Goal: Task Accomplishment & Management: Manage account settings

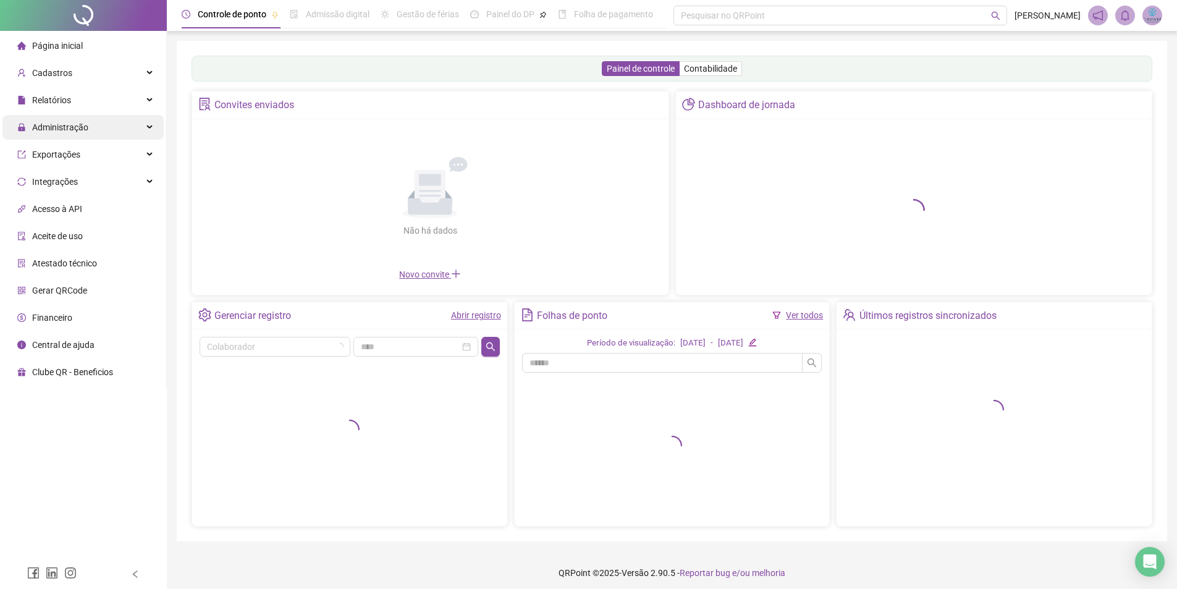
click at [81, 120] on span "Administração" at bounding box center [52, 127] width 71 height 25
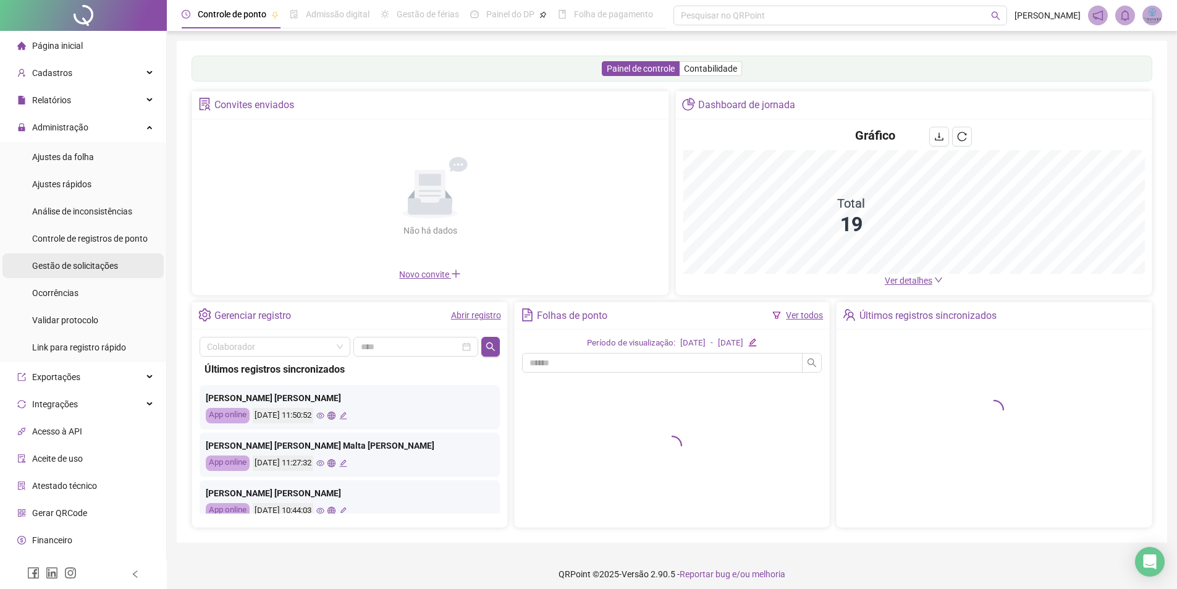
click at [91, 265] on span "Gestão de solicitações" at bounding box center [75, 266] width 86 height 10
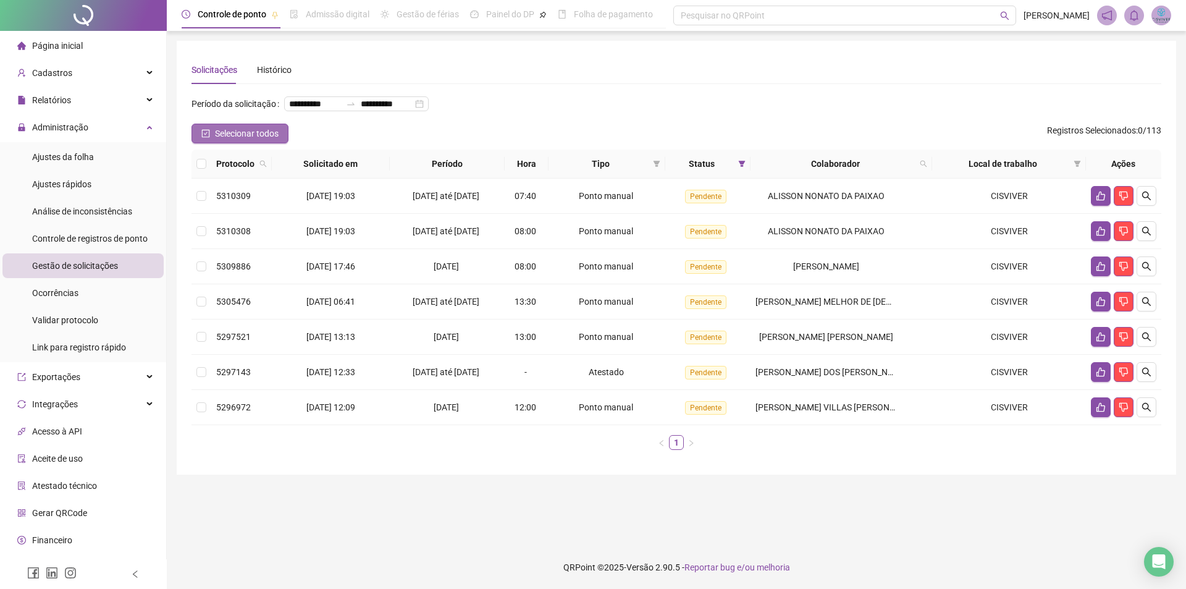
click at [230, 140] on span "Selecionar todos" at bounding box center [247, 134] width 64 height 14
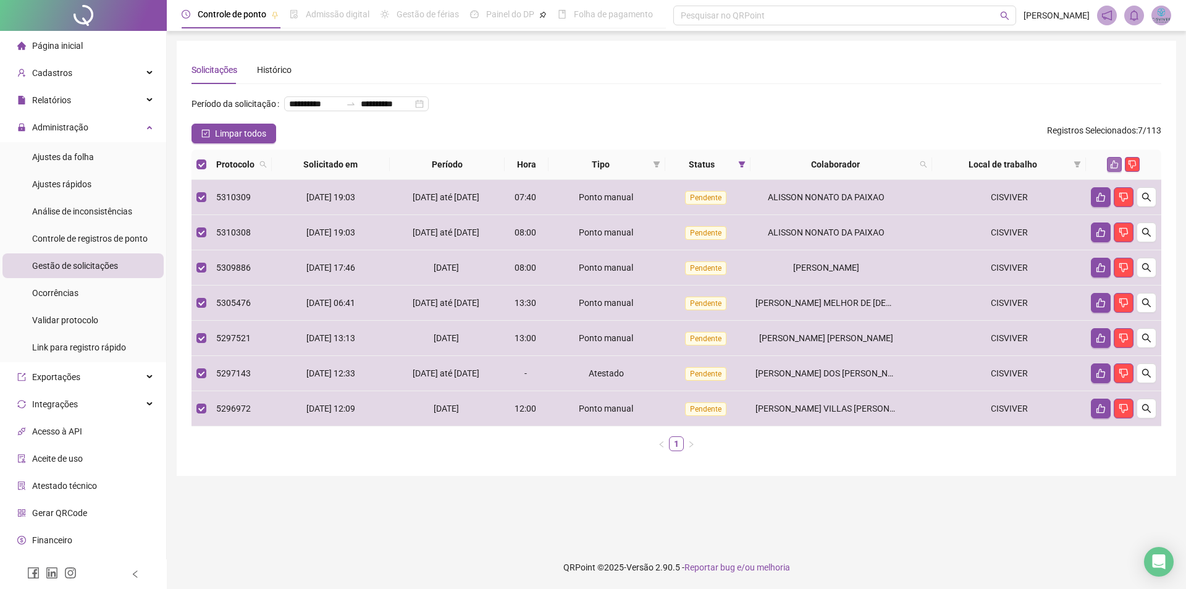
click at [1109, 172] on button "button" at bounding box center [1114, 164] width 15 height 15
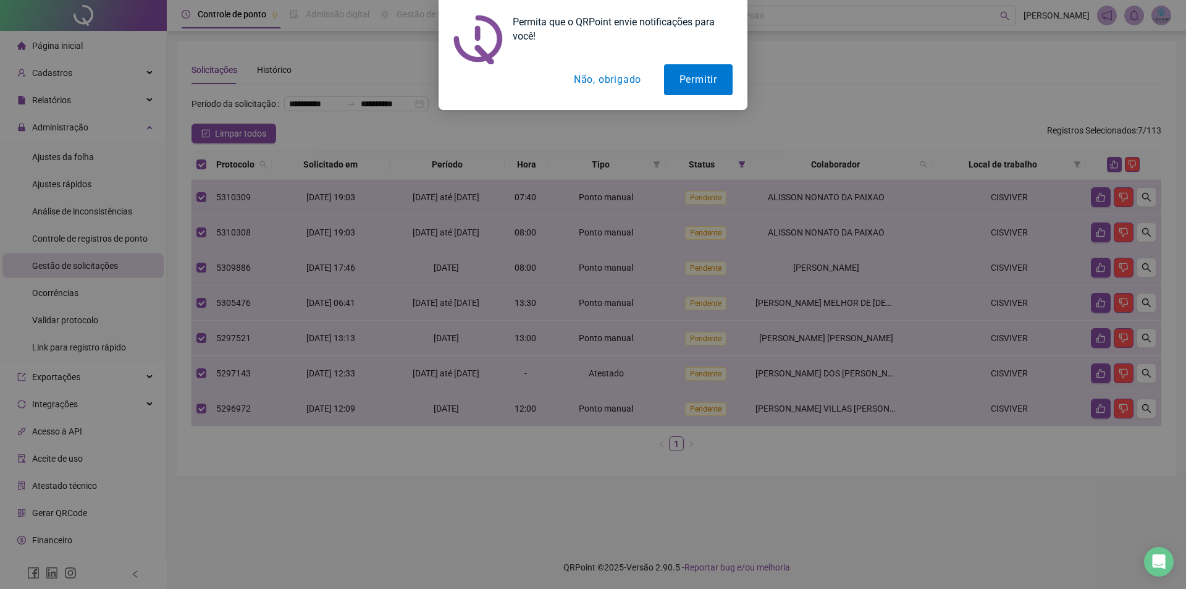
click at [727, 72] on button "Permitir" at bounding box center [698, 79] width 69 height 31
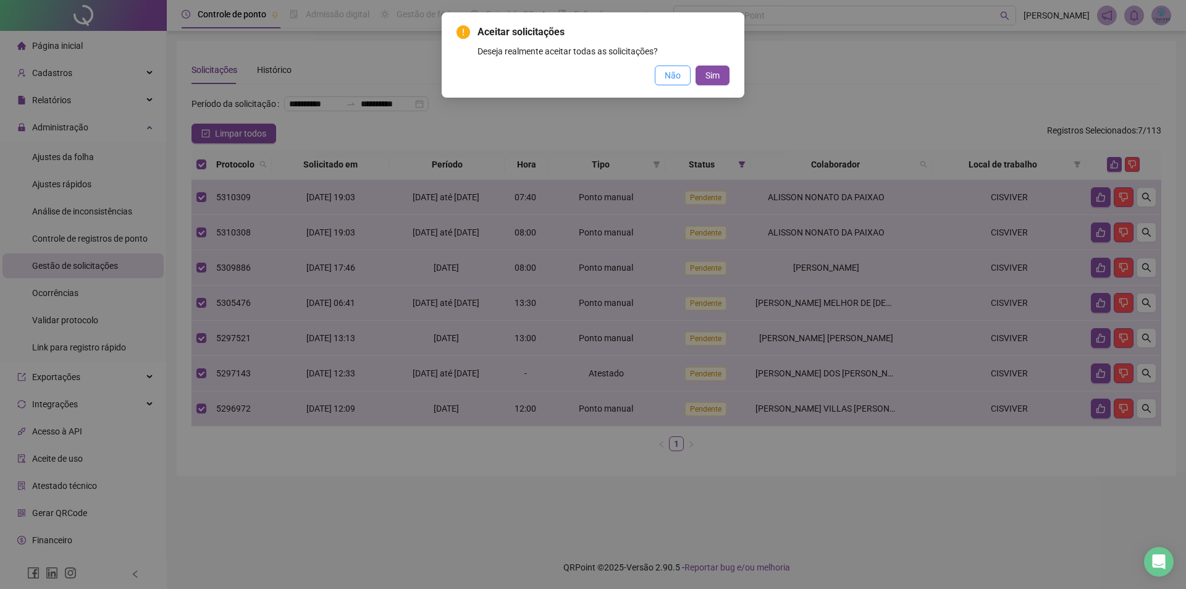
click at [668, 76] on span "Não" at bounding box center [673, 76] width 16 height 14
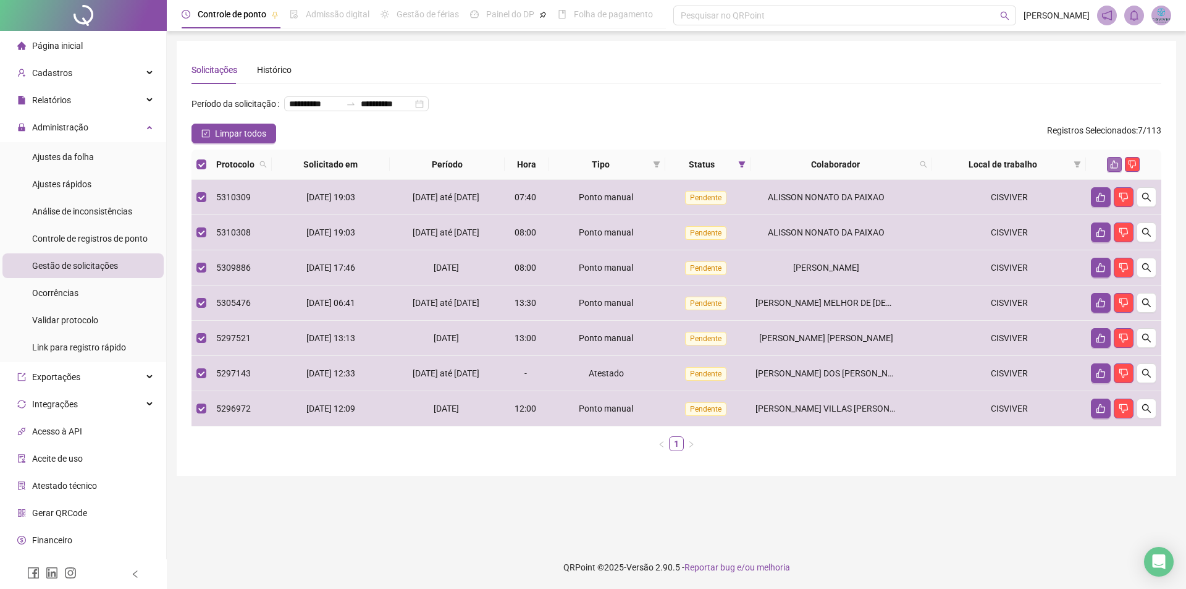
click at [1114, 169] on icon "like" at bounding box center [1114, 164] width 9 height 9
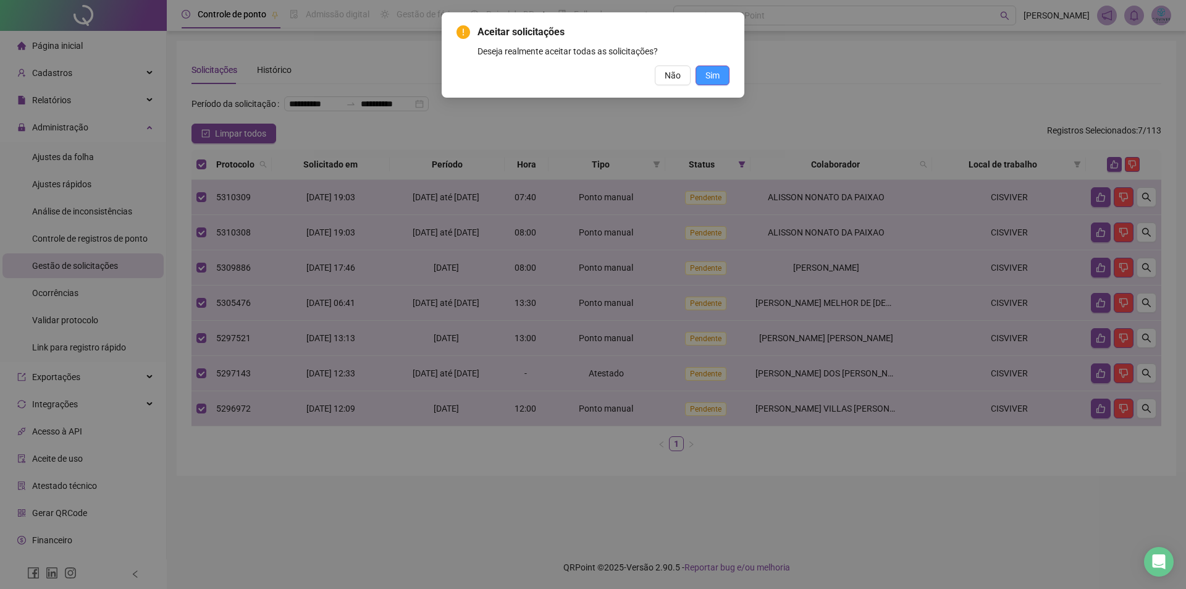
click at [710, 73] on span "Sim" at bounding box center [713, 76] width 14 height 14
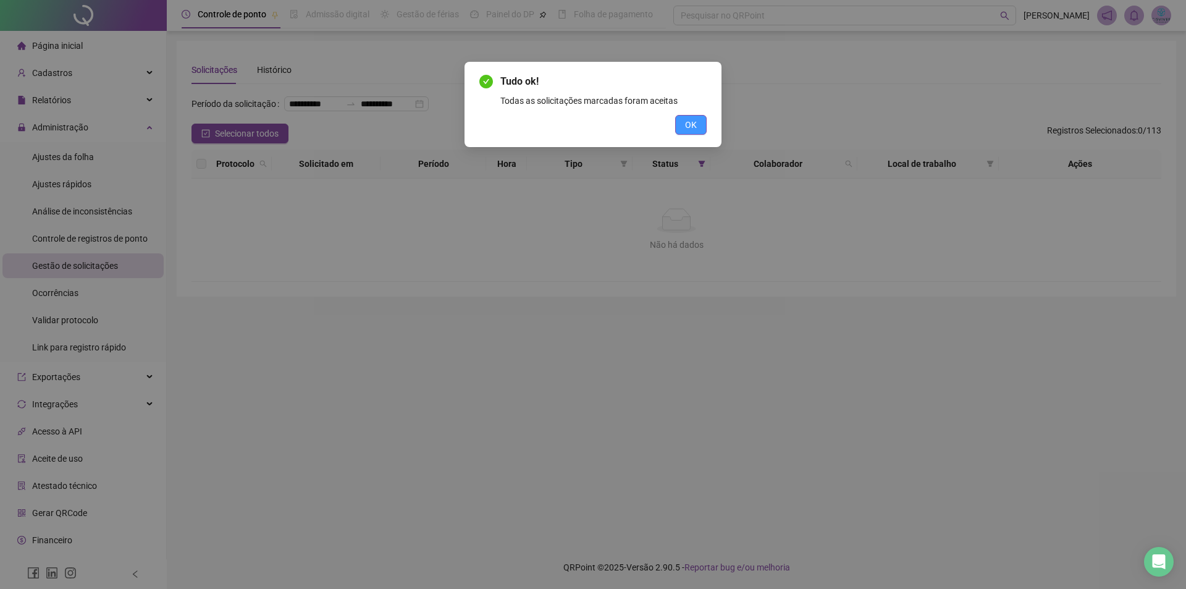
click at [690, 130] on span "OK" at bounding box center [691, 125] width 12 height 14
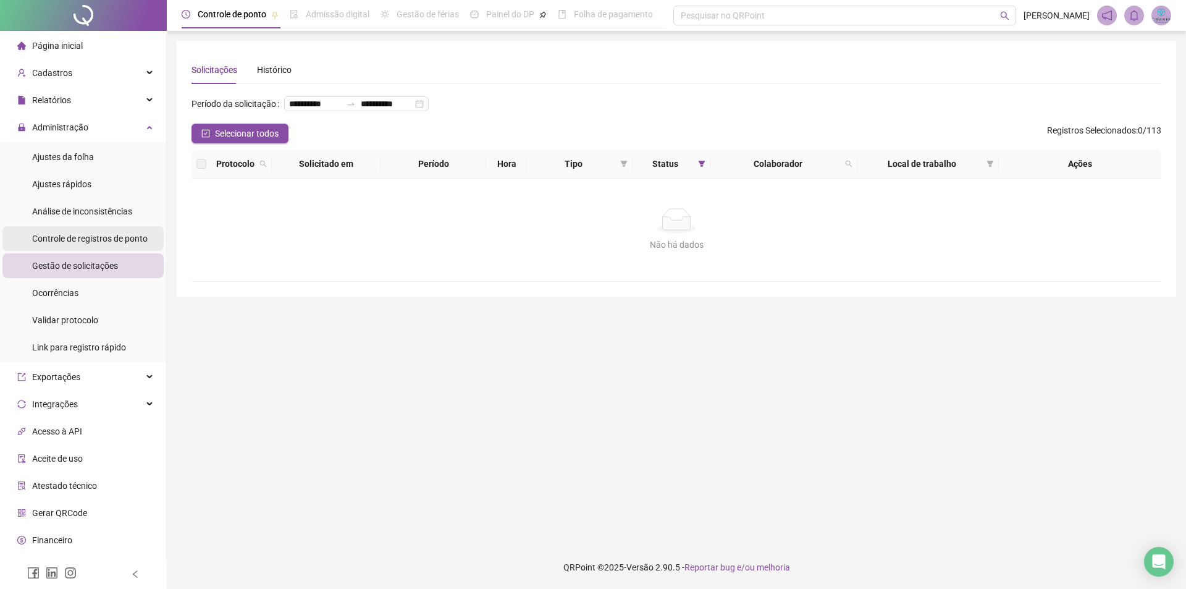
click at [78, 248] on div "Controle de registros de ponto" at bounding box center [90, 238] width 116 height 25
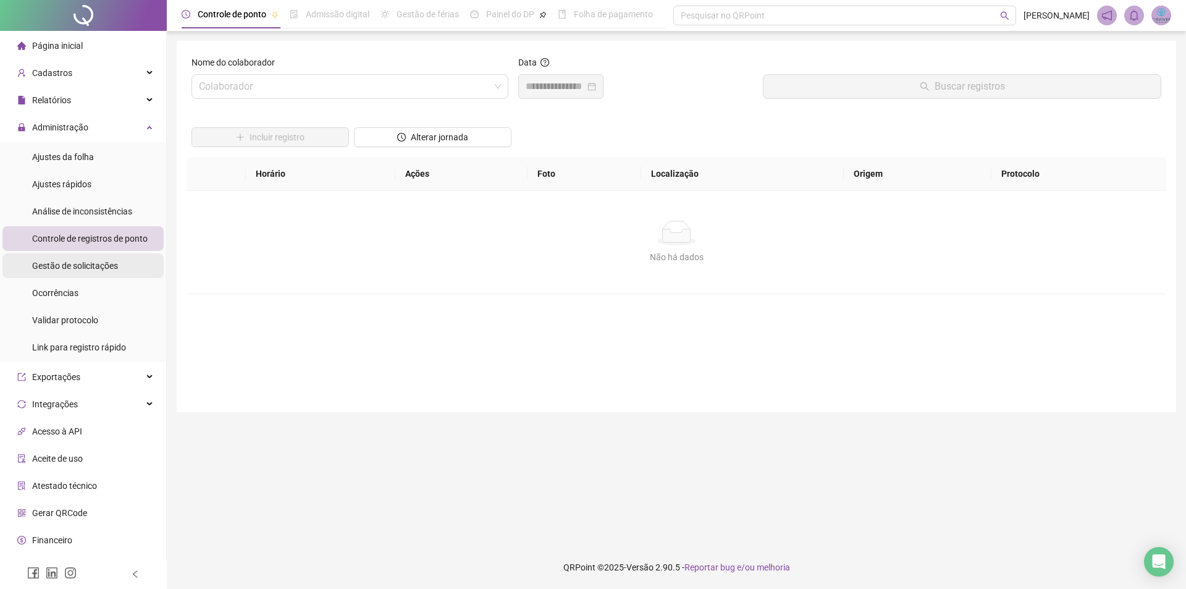
click at [92, 262] on span "Gestão de solicitações" at bounding box center [75, 266] width 86 height 10
